Goal: Task Accomplishment & Management: Manage account settings

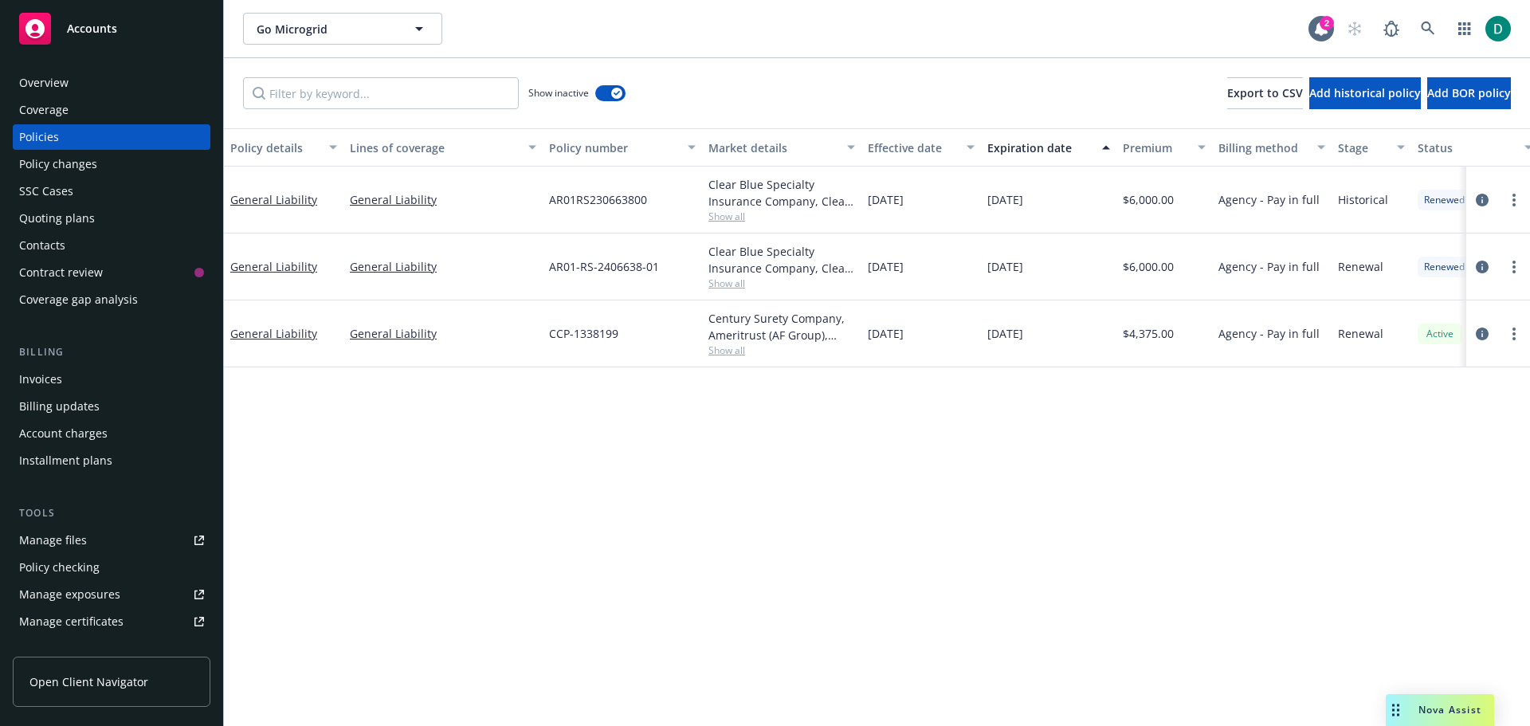
scroll to position [80, 0]
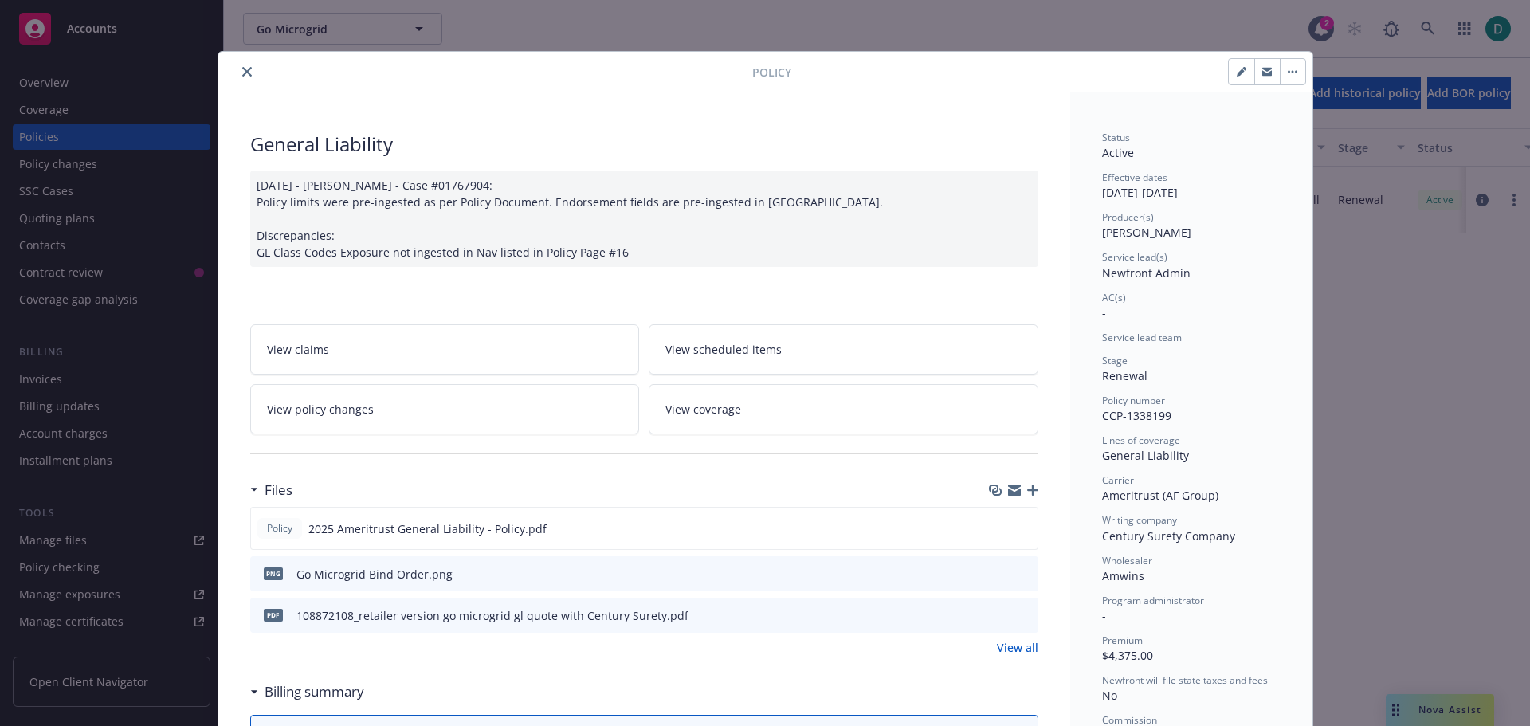
click at [241, 79] on button "close" at bounding box center [246, 71] width 19 height 19
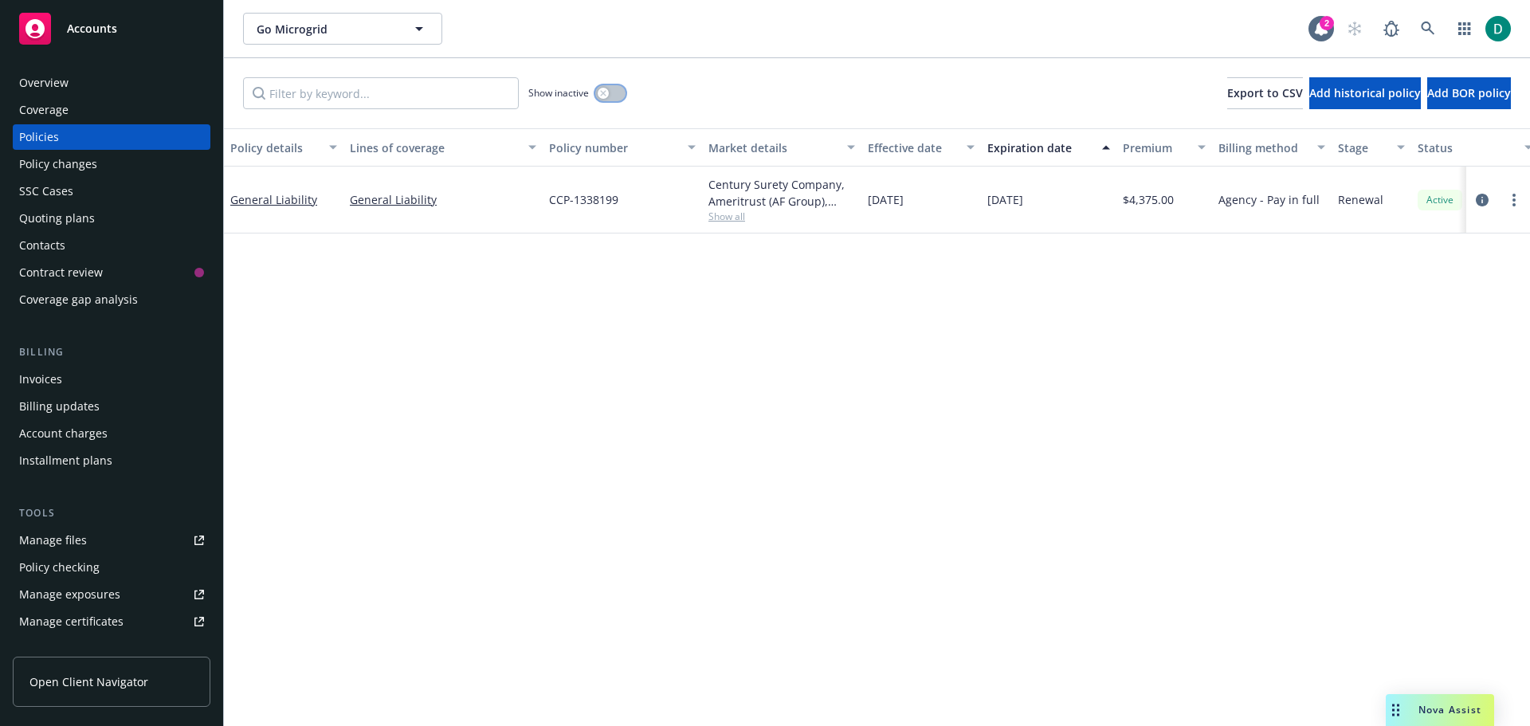
click at [615, 89] on button "button" at bounding box center [610, 93] width 30 height 16
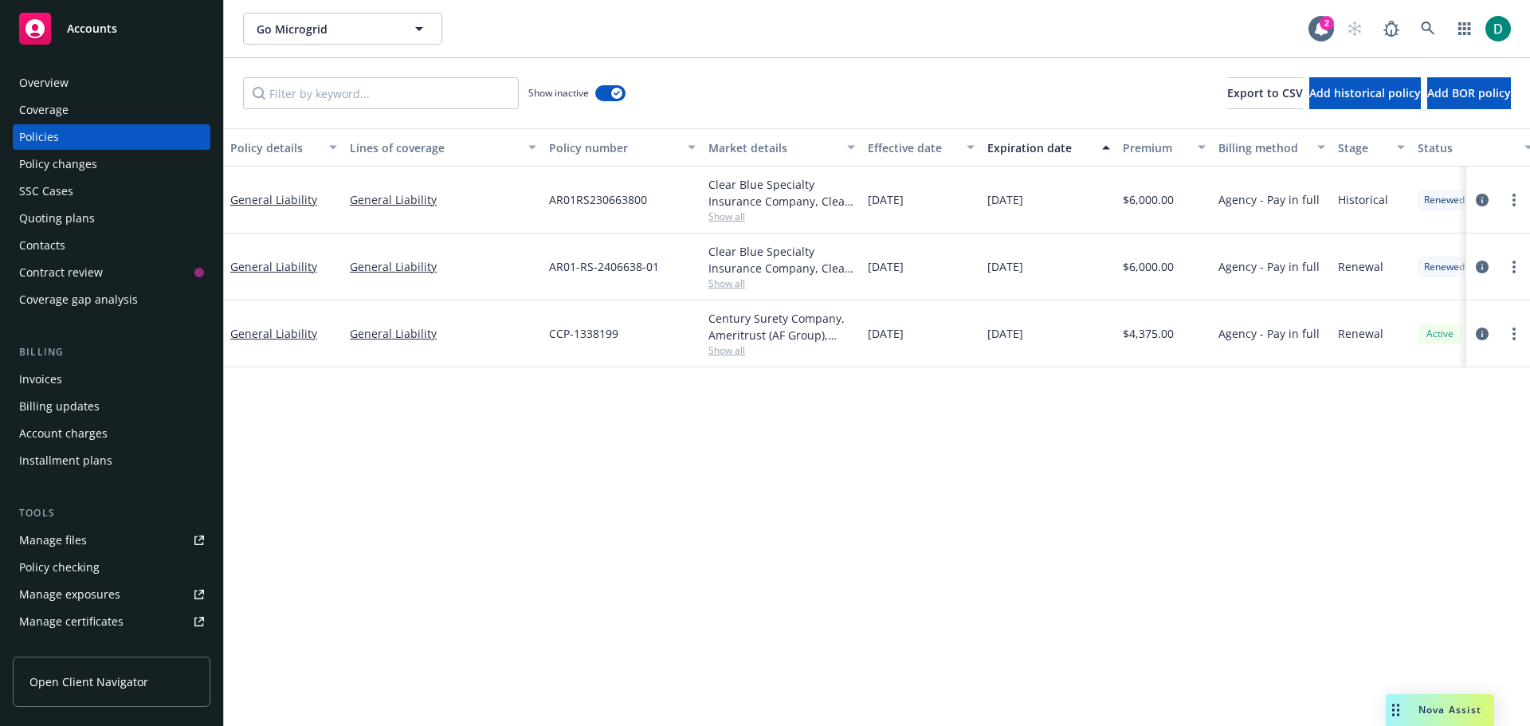
click at [41, 543] on div "Manage files" at bounding box center [53, 539] width 68 height 25
click at [276, 198] on link "General Liability" at bounding box center [273, 199] width 87 height 15
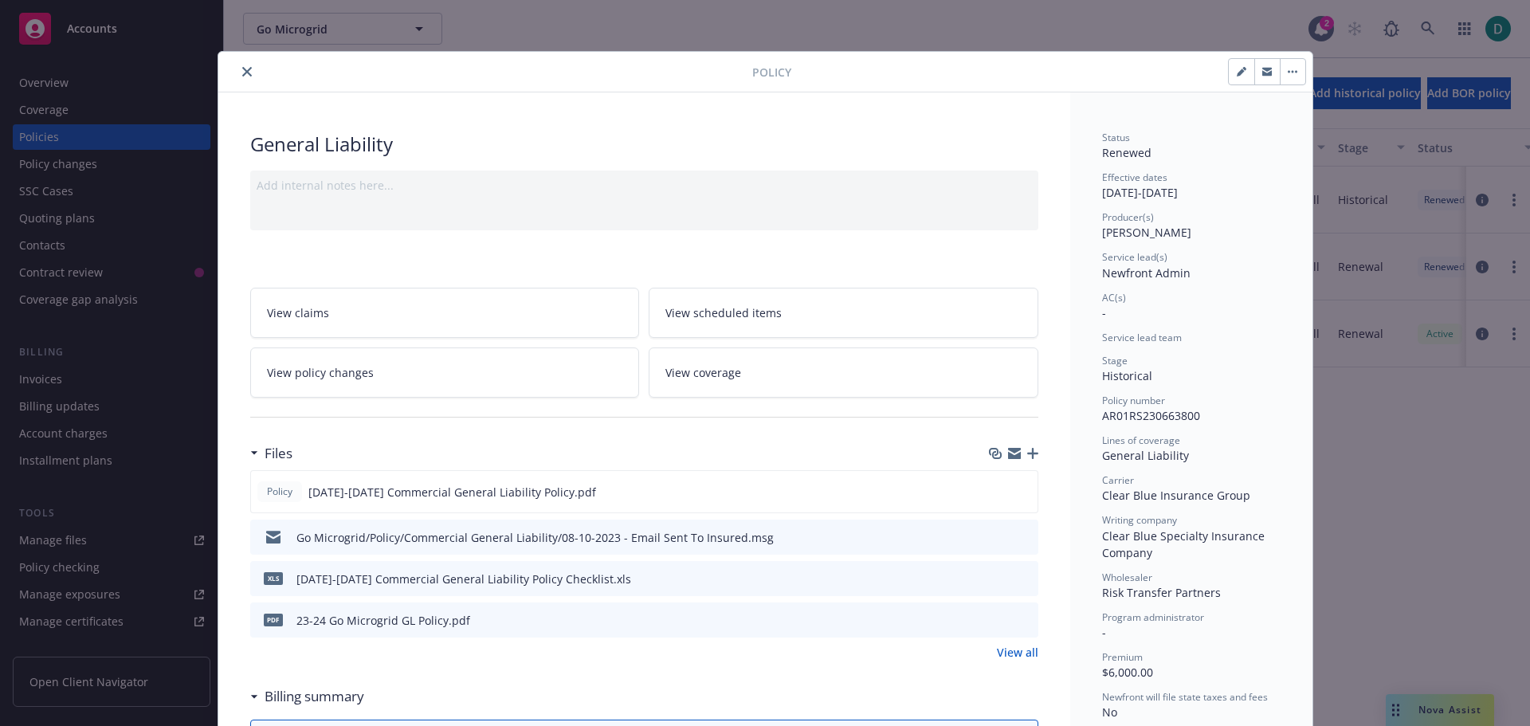
click at [1237, 75] on icon "button" at bounding box center [1241, 73] width 8 height 8
select select "HISTORICAL"
select select "12"
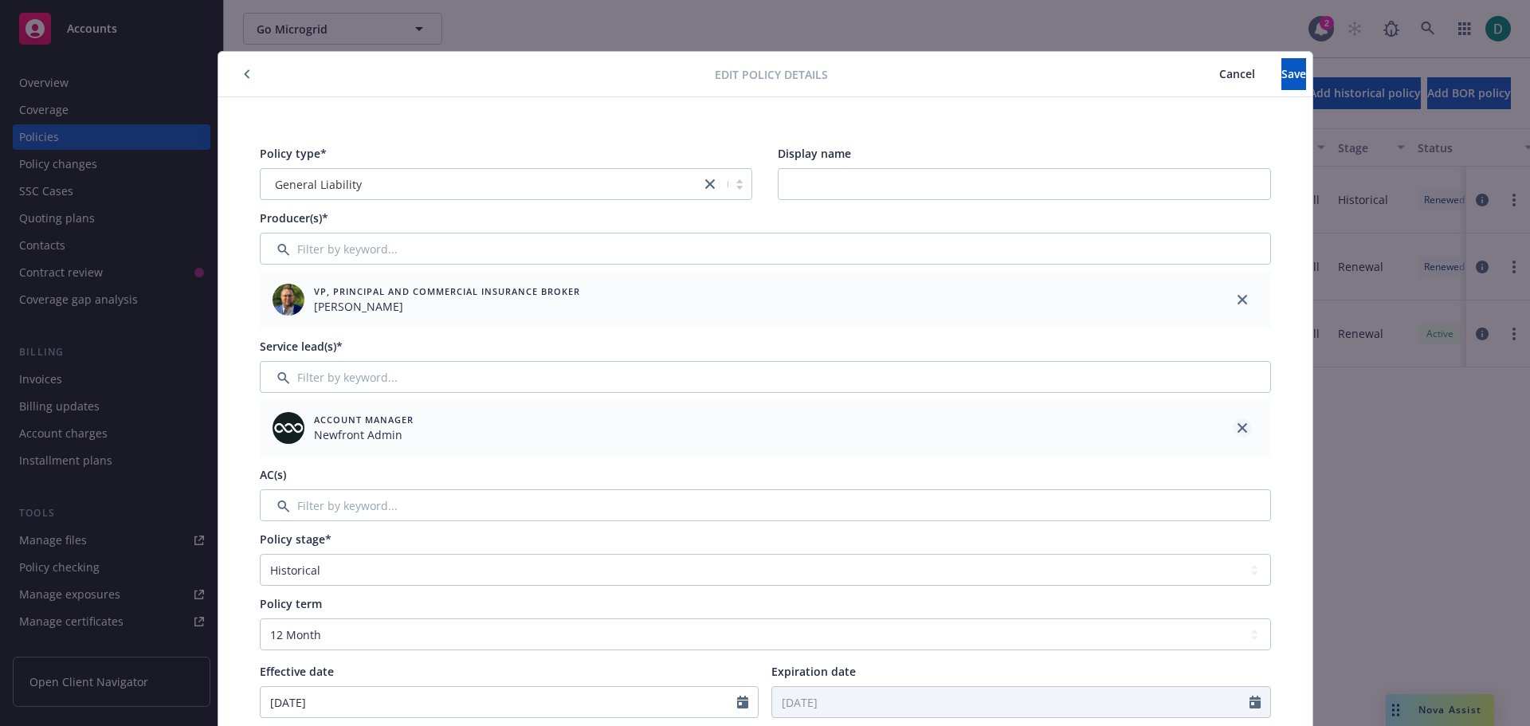
click at [1237, 425] on icon "close" at bounding box center [1242, 428] width 10 height 10
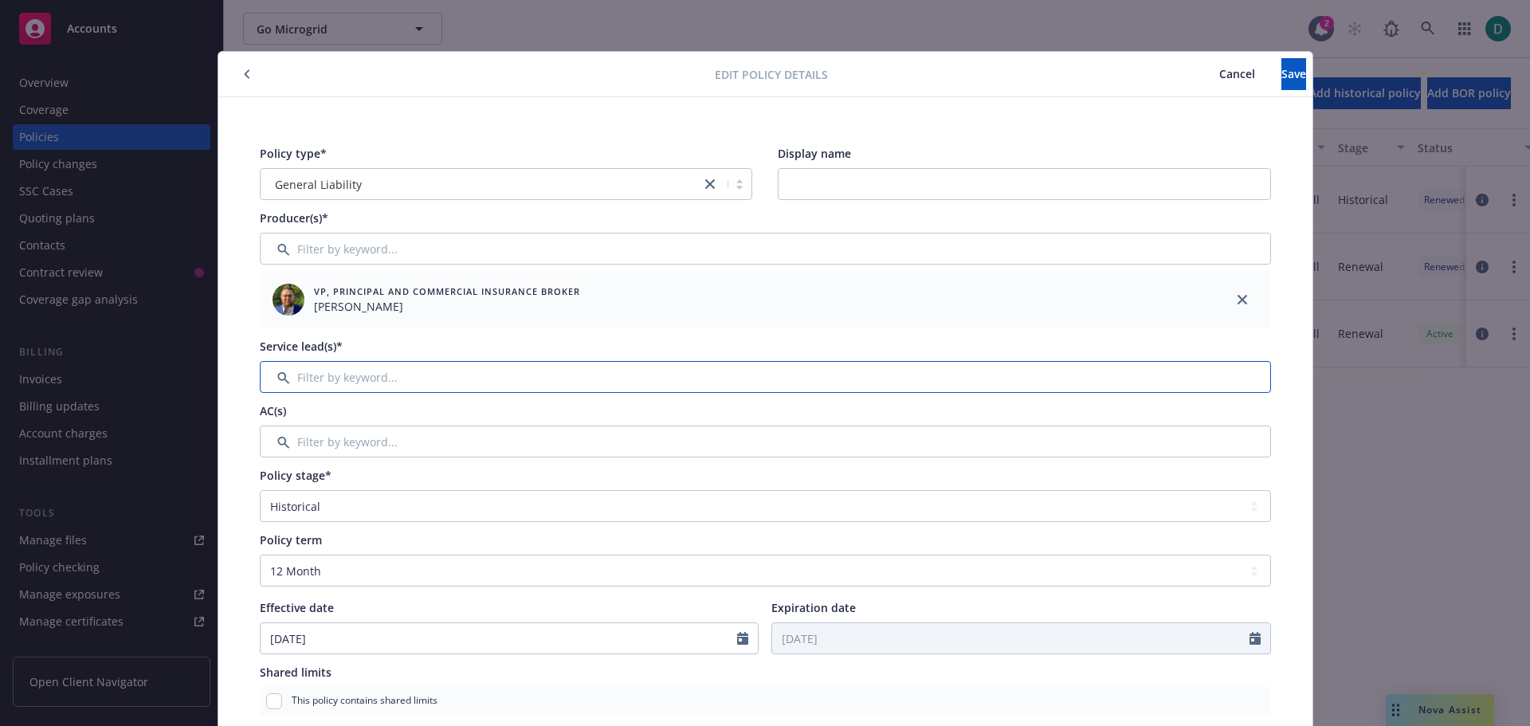
click at [427, 371] on input "Filter by keyword..." at bounding box center [765, 377] width 1011 height 32
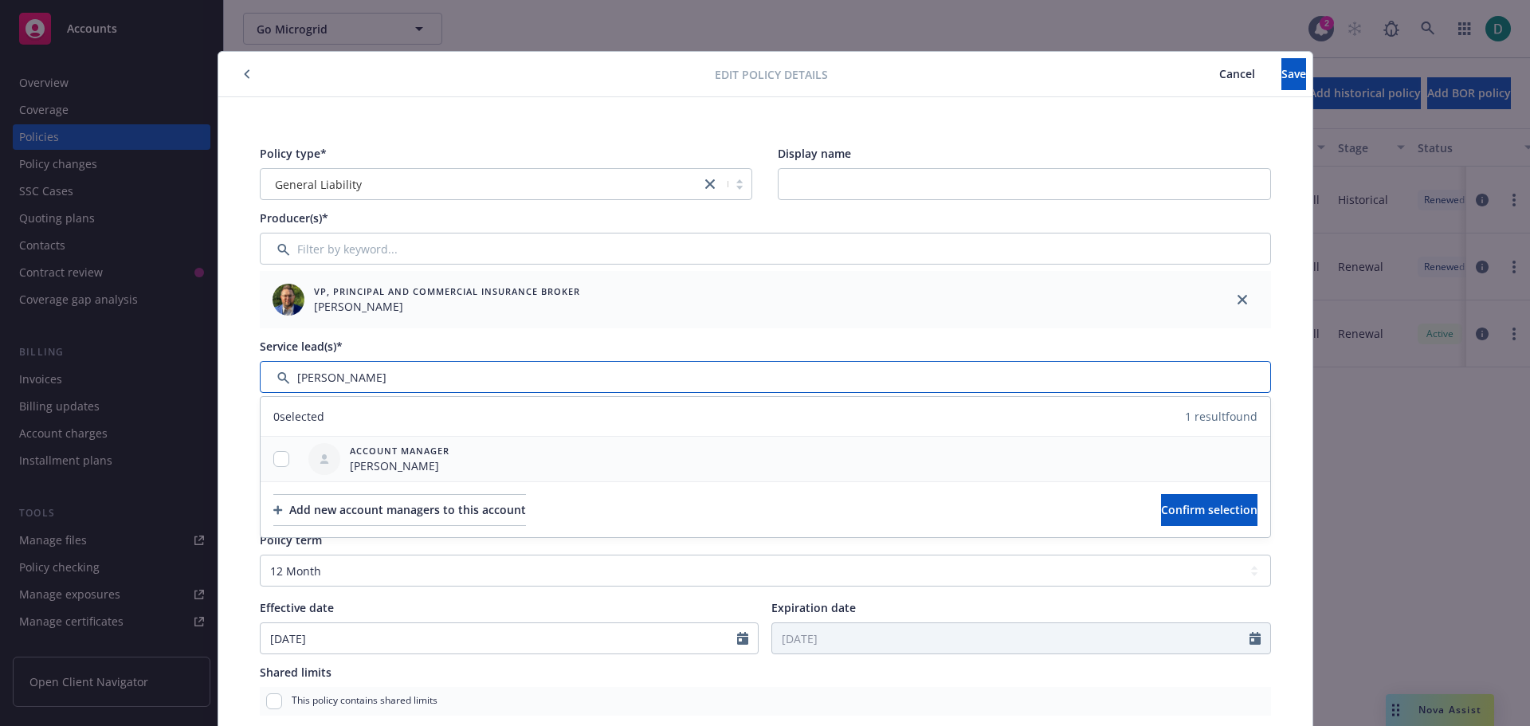
type input "Shelly"
click at [280, 462] on input "checkbox" at bounding box center [281, 459] width 16 height 16
checkbox input "true"
click at [1161, 504] on span "Confirm selection" at bounding box center [1209, 509] width 96 height 15
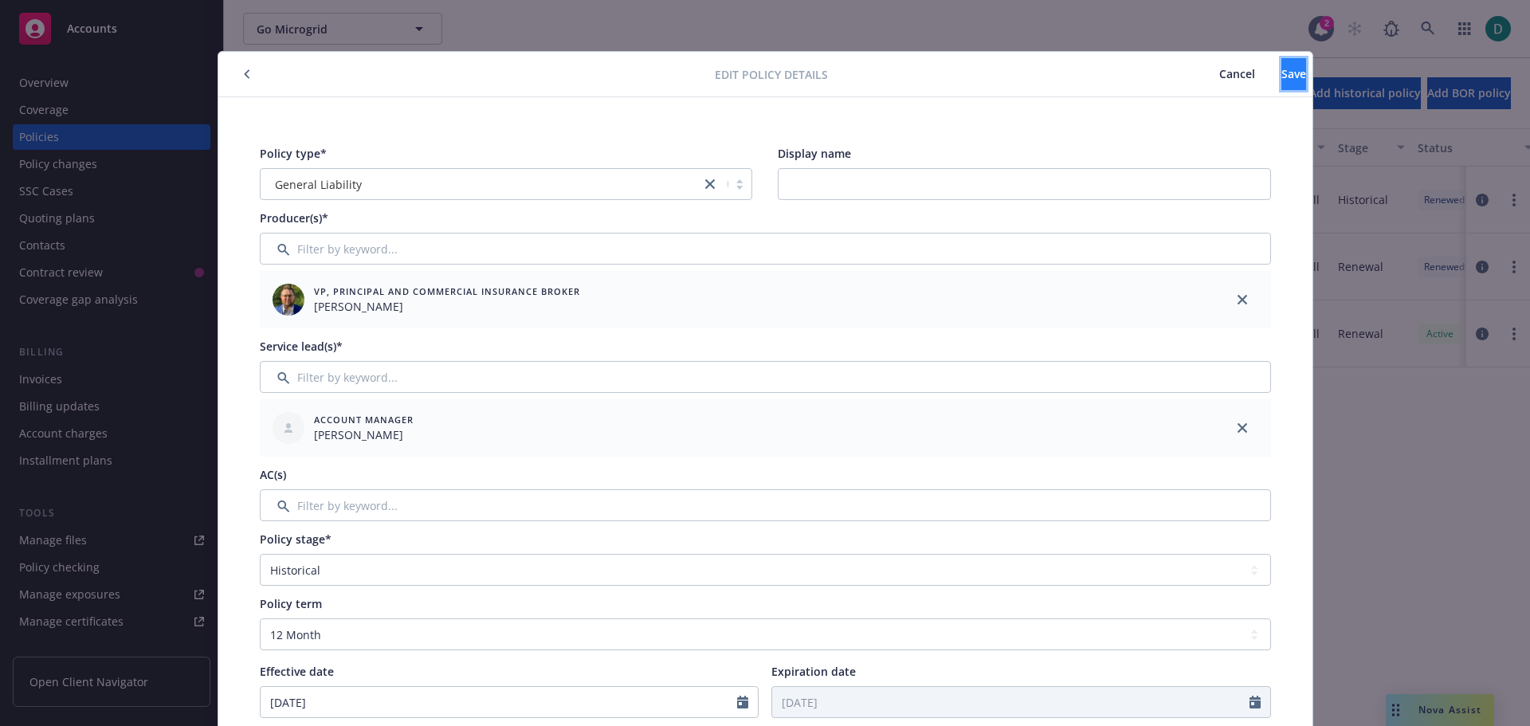
click at [1281, 84] on button "Save" at bounding box center [1293, 74] width 25 height 32
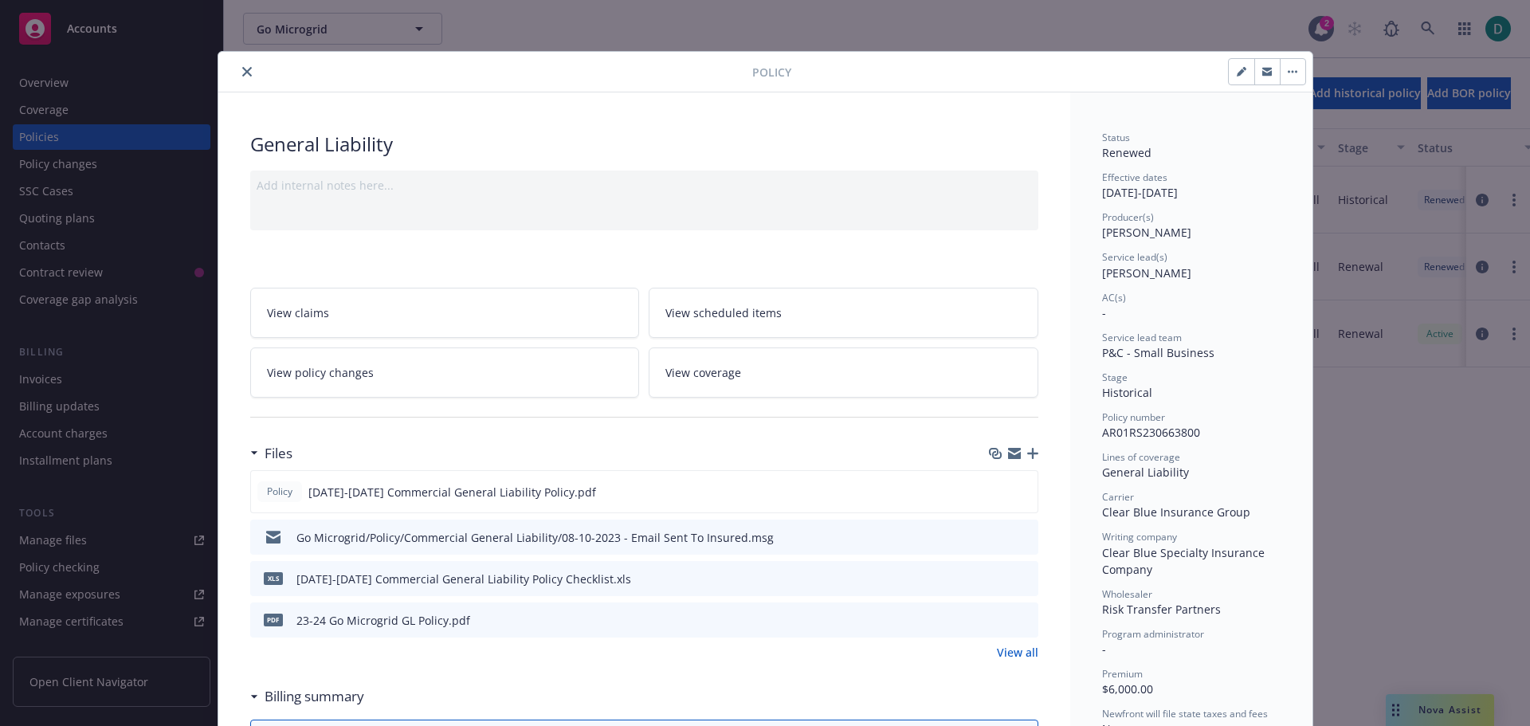
click at [238, 77] on button "close" at bounding box center [246, 71] width 19 height 19
